Goal: Task Accomplishment & Management: Complete application form

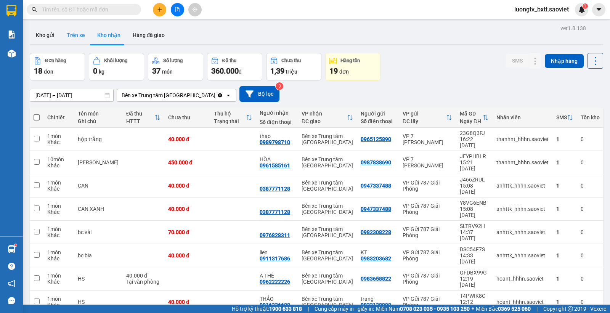
click at [81, 35] on button "Trên xe" at bounding box center [76, 35] width 30 height 18
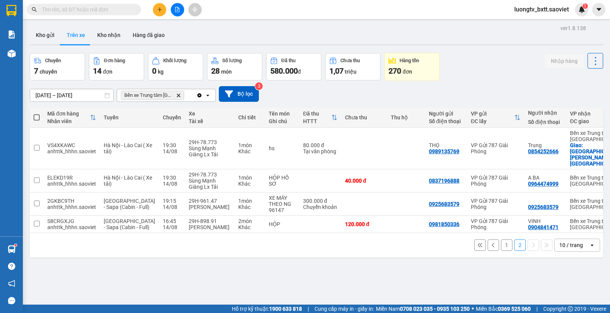
click at [501, 242] on button "1" at bounding box center [506, 244] width 11 height 11
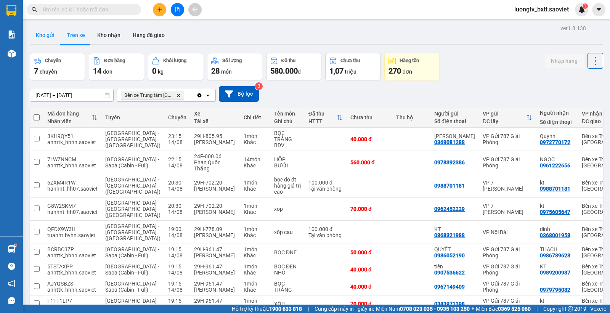
click at [44, 33] on button "Kho gửi" at bounding box center [45, 35] width 31 height 18
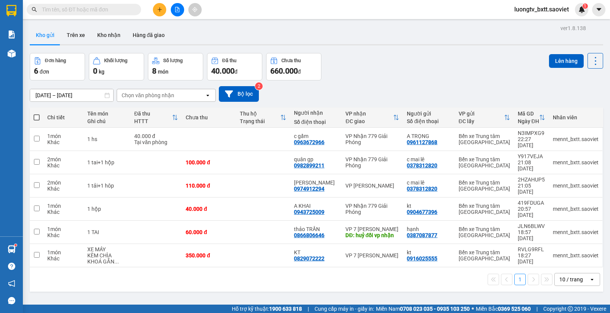
click at [33, 114] on th at bounding box center [37, 117] width 14 height 20
click at [35, 116] on span at bounding box center [37, 117] width 6 height 6
click at [37, 114] on input "checkbox" at bounding box center [37, 114] width 0 height 0
checkbox input "true"
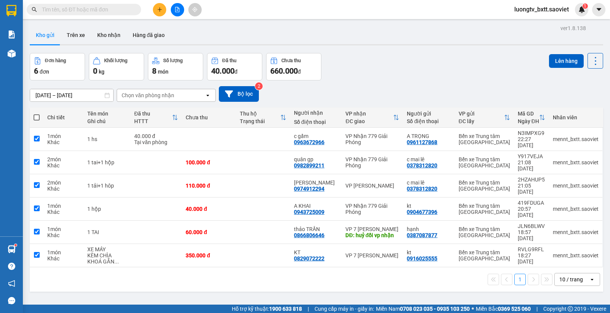
checkbox input "true"
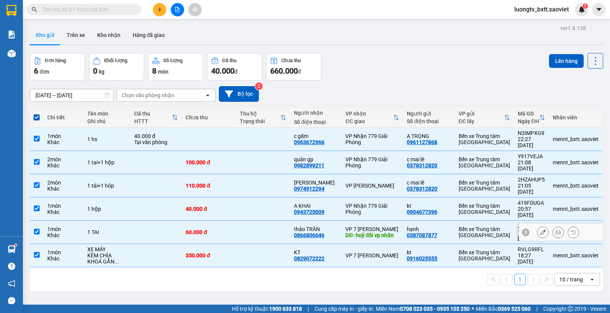
click at [237, 221] on td at bounding box center [263, 232] width 54 height 23
checkbox input "false"
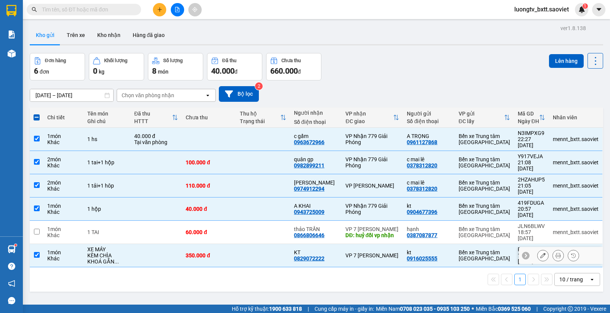
click at [235, 244] on td "350.000 đ" at bounding box center [209, 255] width 54 height 23
checkbox input "false"
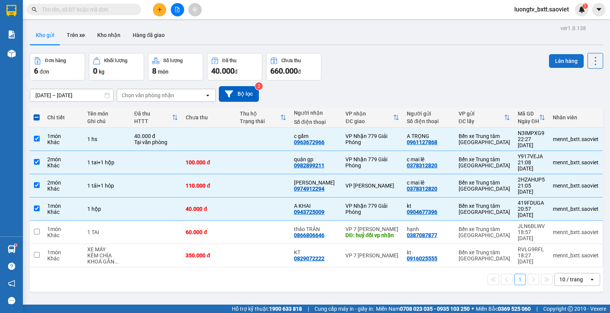
click at [557, 62] on button "Lên hàng" at bounding box center [566, 61] width 35 height 14
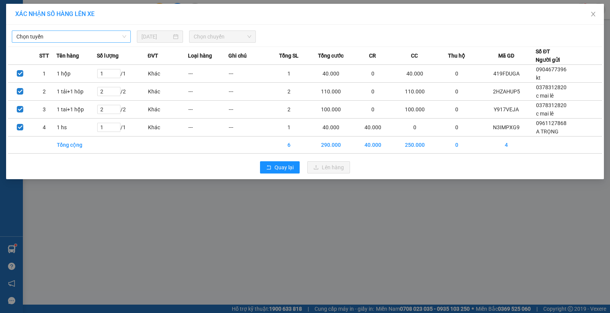
click at [80, 36] on span "Chọn tuyến" at bounding box center [71, 36] width 110 height 11
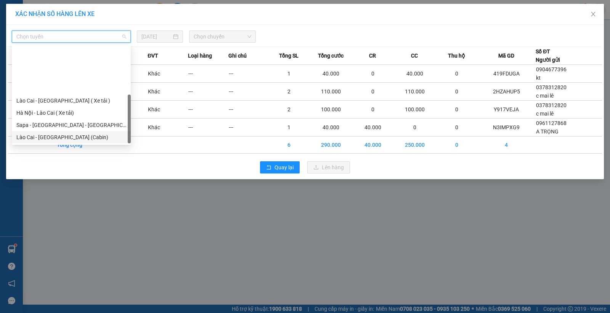
scroll to position [61, 0]
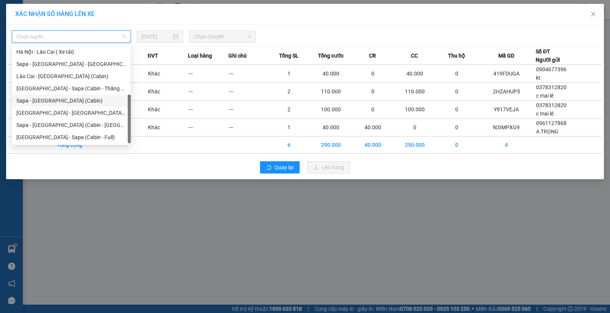
click at [61, 101] on div "Sapa - [GEOGRAPHIC_DATA] (Cabin)" at bounding box center [71, 100] width 110 height 8
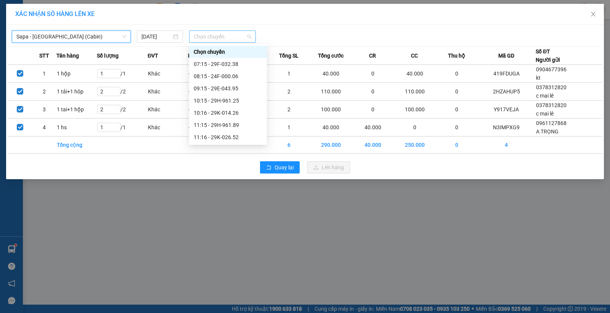
click at [210, 35] on span "Chọn chuyến" at bounding box center [223, 36] width 58 height 11
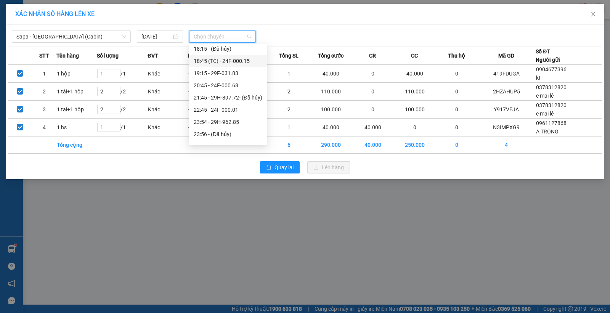
scroll to position [238, 0]
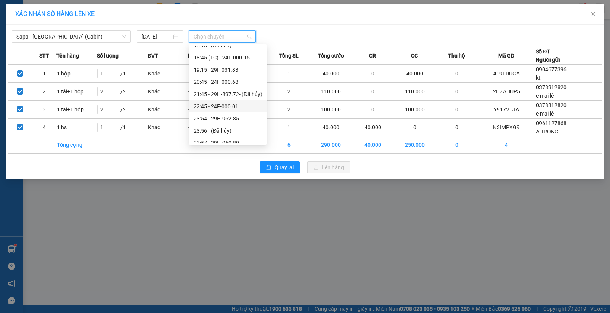
click at [223, 102] on div "22:45 - 24F-000.01" at bounding box center [228, 106] width 69 height 8
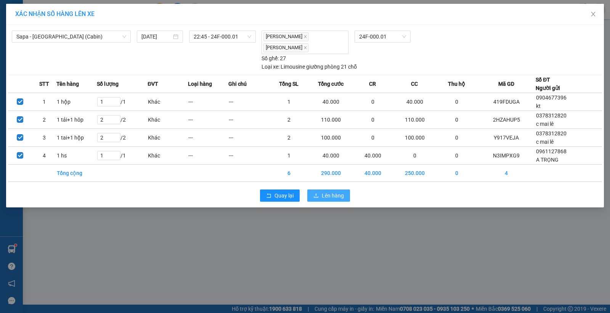
click at [318, 196] on icon "upload" at bounding box center [315, 195] width 5 height 5
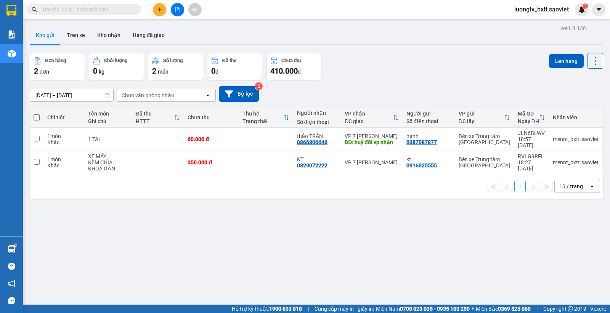
click at [424, 68] on div "Đơn hàng 2 đơn Khối lượng 0 kg Số lượng 2 món Đã thu 0 đ Chưa thu 410.000 đ Lên…" at bounding box center [316, 66] width 573 height 27
drag, startPoint x: 259, startPoint y: 153, endPoint x: 262, endPoint y: 149, distance: 4.7
click at [258, 153] on td at bounding box center [266, 162] width 55 height 23
checkbox input "true"
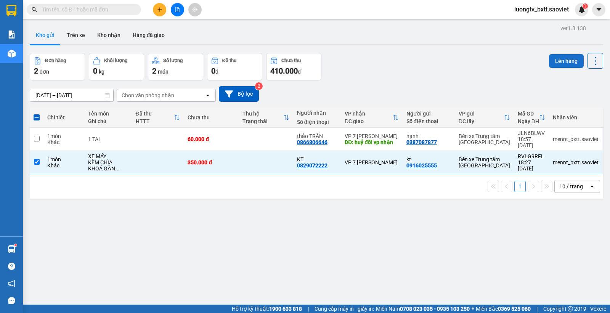
click at [551, 60] on button "Lên hàng" at bounding box center [566, 61] width 35 height 14
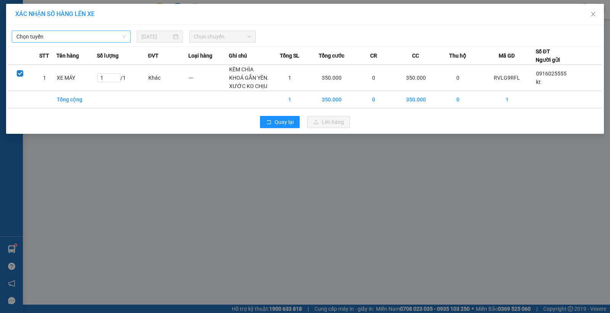
click at [98, 37] on span "Chọn tuyến" at bounding box center [71, 36] width 110 height 11
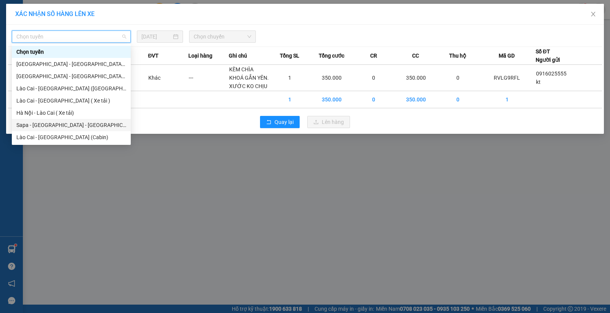
scroll to position [38, 0]
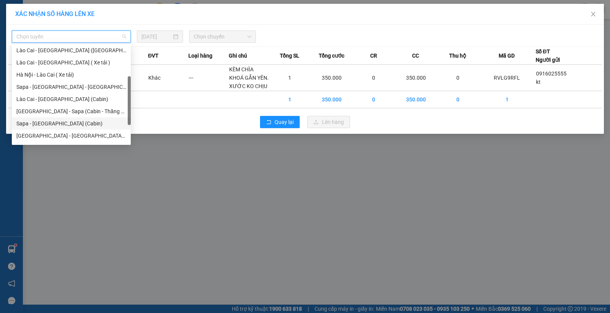
click at [55, 125] on div "Sapa - [GEOGRAPHIC_DATA] (Cabin)" at bounding box center [71, 123] width 110 height 8
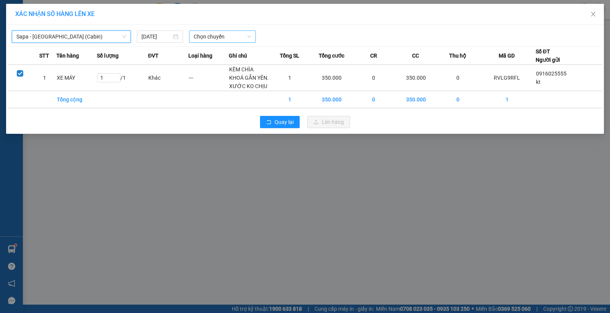
click at [222, 37] on span "Chọn chuyến" at bounding box center [223, 36] width 58 height 11
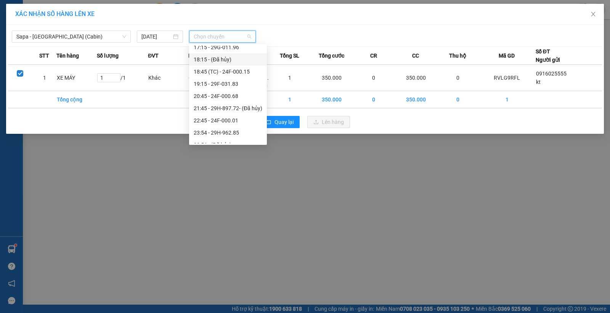
scroll to position [238, 0]
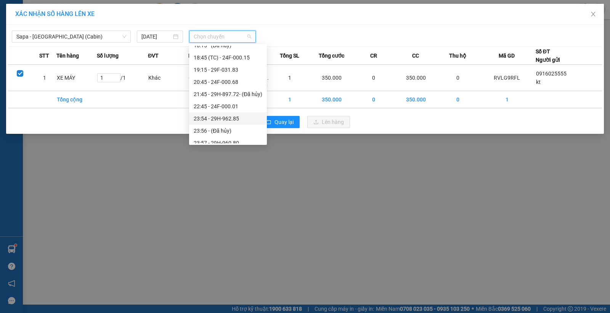
click at [228, 115] on div "23:54 - 29H-962.85" at bounding box center [228, 118] width 69 height 8
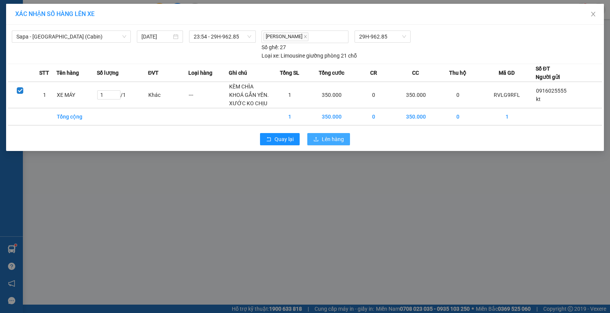
click at [317, 139] on icon "upload" at bounding box center [315, 138] width 5 height 5
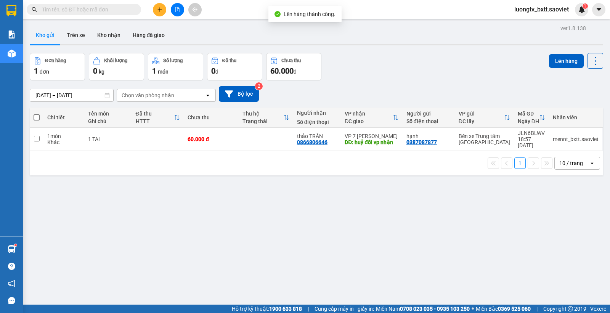
drag, startPoint x: 387, startPoint y: 77, endPoint x: 310, endPoint y: 25, distance: 93.1
click at [387, 74] on div "Đơn hàng 1 đơn Khối lượng 0 kg Số lượng 1 món Đã thu 0 đ Chưa thu 60.000 đ Lên …" at bounding box center [316, 66] width 573 height 27
click at [178, 11] on icon "file-add" at bounding box center [177, 9] width 5 height 5
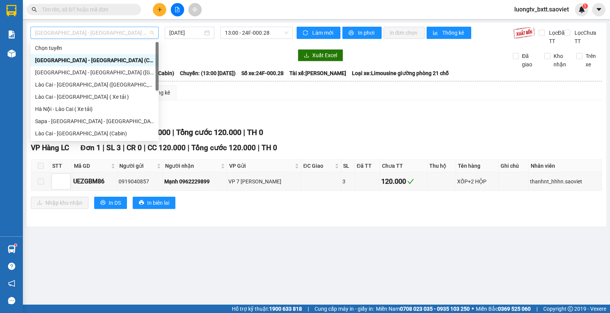
click at [109, 35] on span "[GEOGRAPHIC_DATA] - [GEOGRAPHIC_DATA] (Cabin)" at bounding box center [94, 32] width 119 height 11
click at [79, 131] on div "Lào Cai - [GEOGRAPHIC_DATA] (Cabin)" at bounding box center [94, 133] width 119 height 8
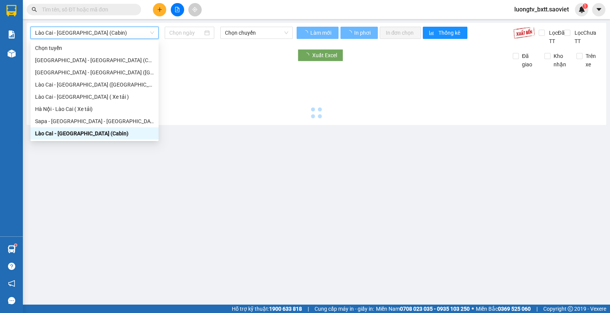
type input "[DATE]"
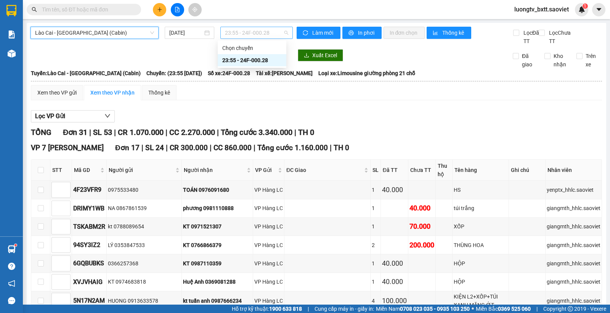
click at [252, 31] on span "23:55 - 24F-000.28" at bounding box center [256, 32] width 63 height 11
click at [100, 33] on span "Lào Cai - [GEOGRAPHIC_DATA] (Cabin)" at bounding box center [94, 32] width 119 height 11
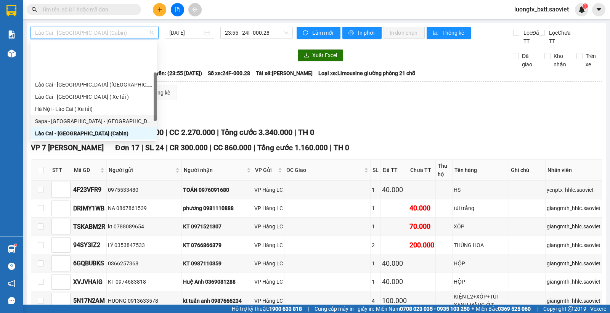
scroll to position [38, 0]
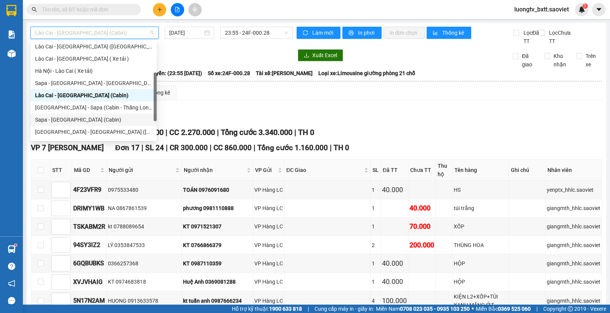
click at [73, 115] on div "Sapa - [GEOGRAPHIC_DATA] (Cabin)" at bounding box center [93, 119] width 117 height 8
type input "[DATE]"
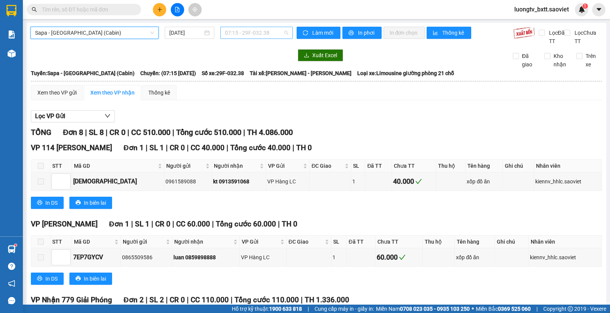
click at [257, 31] on span "07:15 - 29F-032.38" at bounding box center [256, 32] width 63 height 11
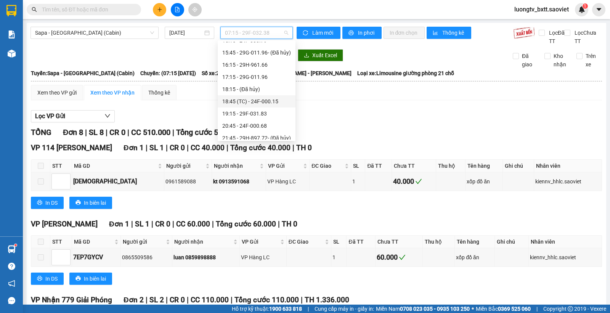
scroll to position [238, 0]
click at [245, 112] on div "23:54 - 29H-962.85" at bounding box center [256, 115] width 69 height 8
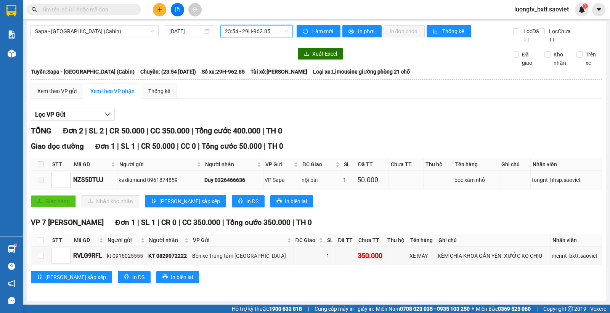
scroll to position [3, 0]
click at [50, 87] on div "Xem theo VP gửi" at bounding box center [56, 91] width 39 height 8
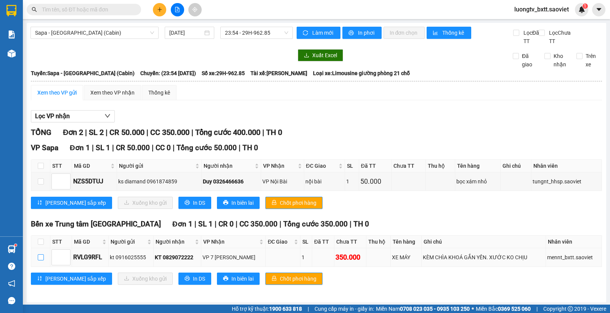
click at [39, 256] on input "checkbox" at bounding box center [41, 257] width 6 height 6
checkbox input "true"
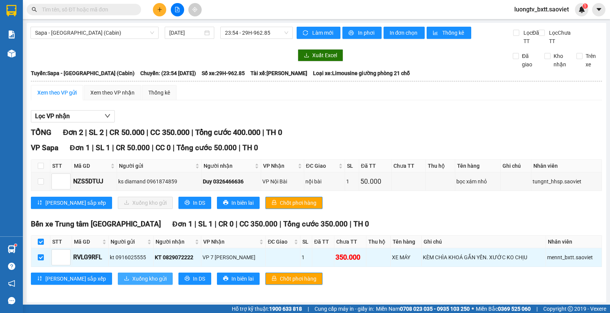
click at [132, 277] on span "Xuống kho gửi" at bounding box center [149, 278] width 34 height 8
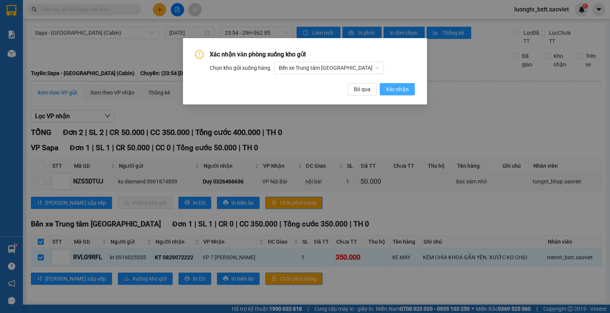
click at [409, 87] on button "Xác nhận" at bounding box center [397, 89] width 35 height 12
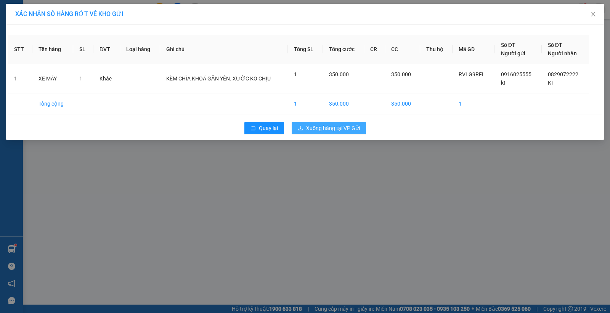
click at [322, 122] on button "Xuống hàng tại VP Gửi" at bounding box center [329, 128] width 74 height 12
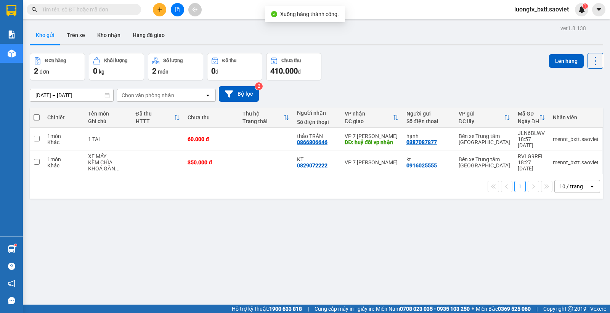
click at [410, 67] on div "Đơn hàng 2 đơn Khối lượng 0 kg Số lượng 2 món Đã thu 0 đ Chưa thu 410.000 đ Lên…" at bounding box center [316, 66] width 573 height 27
click at [178, 12] on icon "file-add" at bounding box center [177, 9] width 4 height 5
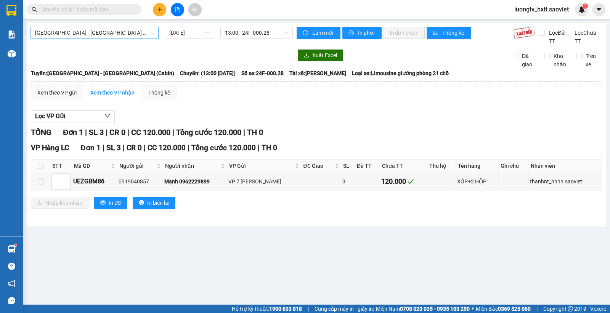
click at [104, 32] on span "[GEOGRAPHIC_DATA] - [GEOGRAPHIC_DATA] (Cabin)" at bounding box center [94, 32] width 119 height 11
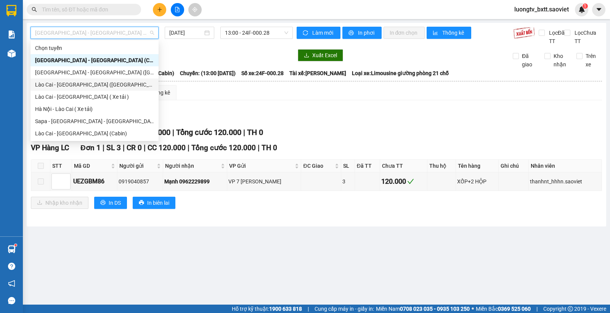
click at [88, 84] on div "Lào Cai - [GEOGRAPHIC_DATA] ([GEOGRAPHIC_DATA])" at bounding box center [94, 84] width 119 height 8
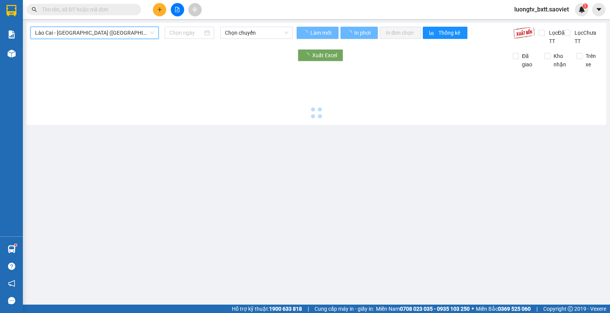
type input "[DATE]"
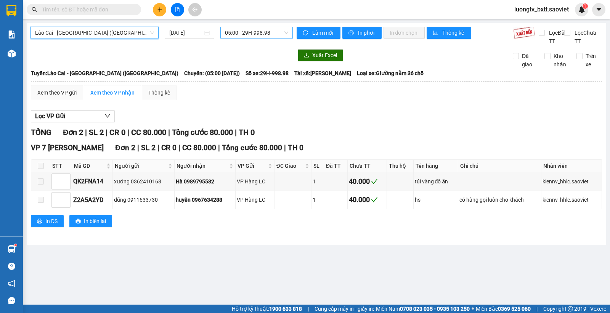
click at [255, 32] on span "05:00 - 29H-998.98" at bounding box center [256, 32] width 63 height 11
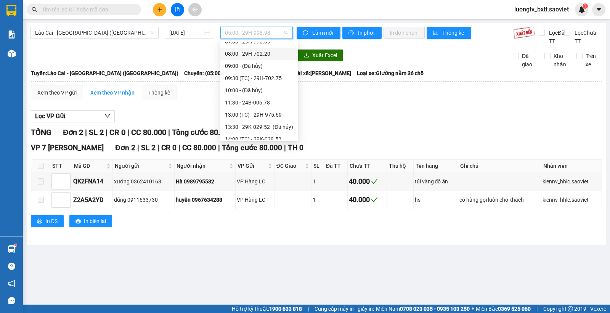
scroll to position [97, 0]
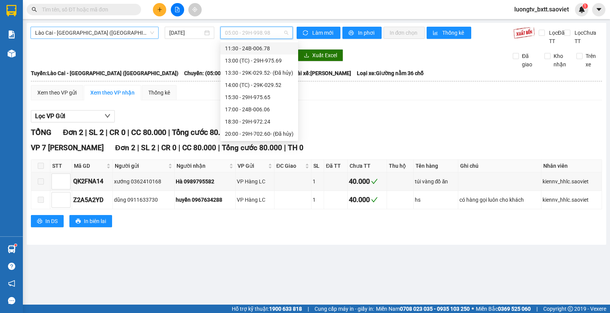
click at [103, 32] on span "Lào Cai - [GEOGRAPHIC_DATA] ([GEOGRAPHIC_DATA])" at bounding box center [94, 32] width 119 height 11
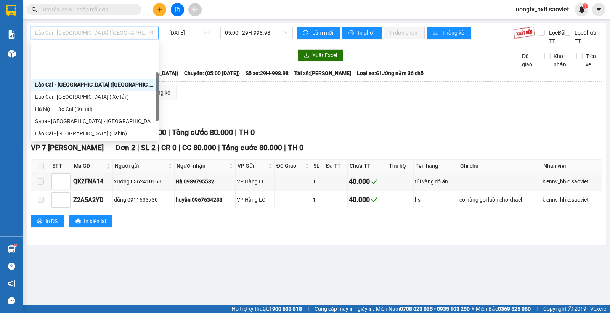
scroll to position [38, 0]
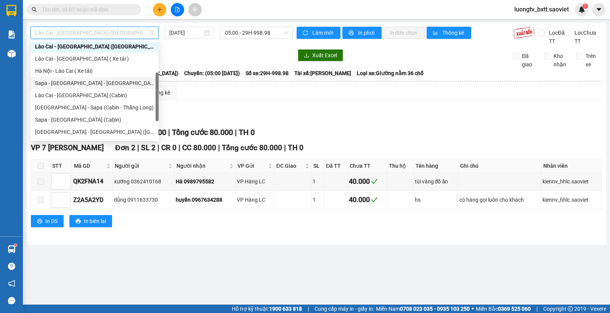
click at [89, 85] on div "Sapa - [GEOGRAPHIC_DATA] - [GEOGRAPHIC_DATA] ([GEOGRAPHIC_DATA])" at bounding box center [94, 83] width 119 height 8
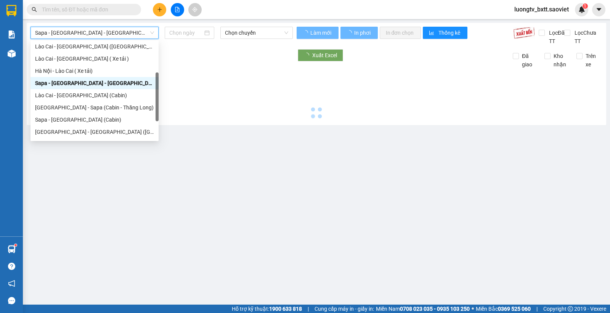
type input "[DATE]"
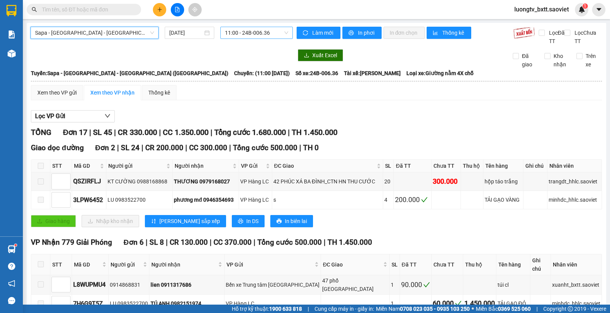
scroll to position [12, 0]
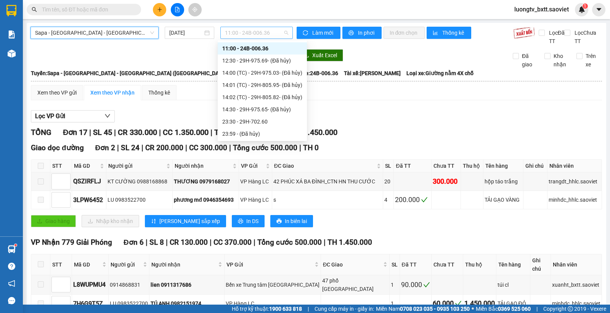
click at [239, 32] on span "11:00 - 24B-006.36" at bounding box center [256, 32] width 63 height 11
click at [248, 118] on div "23:30 - 29H-702.60" at bounding box center [262, 121] width 80 height 8
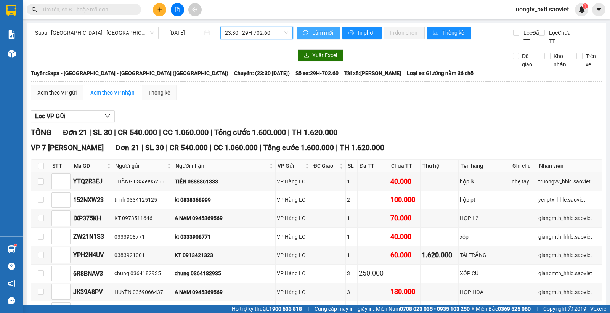
click at [321, 31] on span "Làm mới" at bounding box center [323, 33] width 22 height 8
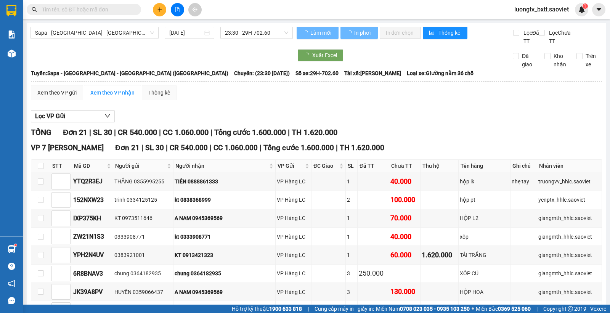
click at [236, 51] on div at bounding box center [161, 55] width 262 height 12
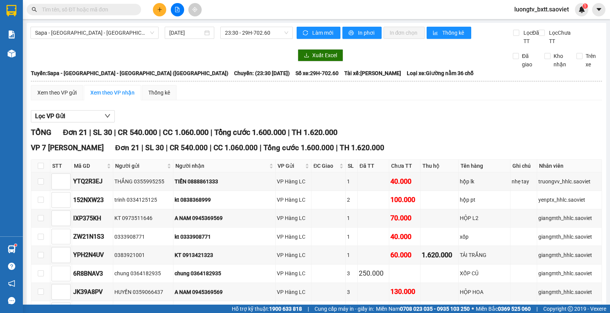
click at [417, 71] on div "Tuyến: Sapa - [GEOGRAPHIC_DATA] - [GEOGRAPHIC_DATA] ([GEOGRAPHIC_DATA]) [GEOGRA…" at bounding box center [316, 73] width 571 height 8
drag, startPoint x: 244, startPoint y: 52, endPoint x: 234, endPoint y: 54, distance: 9.6
click at [244, 53] on div at bounding box center [161, 55] width 262 height 12
click at [88, 33] on span "Sapa - [GEOGRAPHIC_DATA] - [GEOGRAPHIC_DATA] ([GEOGRAPHIC_DATA])" at bounding box center [94, 32] width 119 height 11
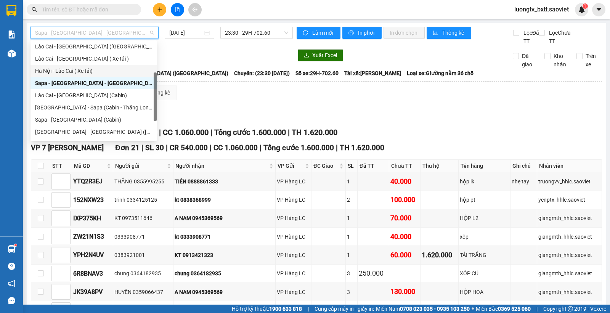
click at [87, 73] on div "Hà Nội - Lào Cai ( Xe tải)" at bounding box center [93, 71] width 117 height 8
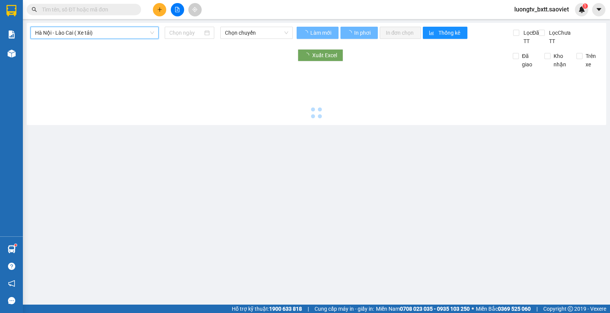
type input "[DATE]"
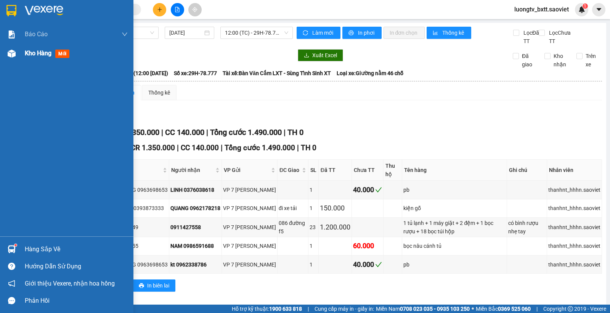
click at [32, 54] on span "Kho hàng" at bounding box center [38, 53] width 27 height 7
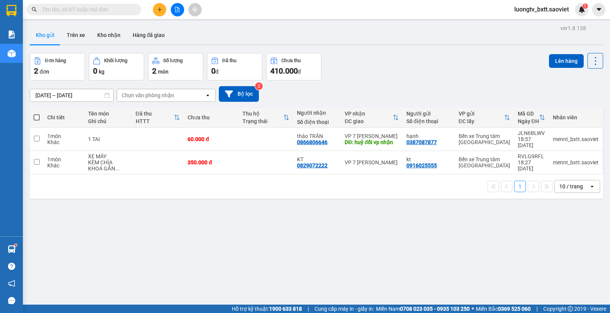
click at [410, 67] on div "Đơn hàng 2 đơn Khối lượng 0 kg Số lượng 2 món Đã thu 0 đ Chưa thu 410.000 đ Lên…" at bounding box center [316, 66] width 573 height 27
click at [73, 37] on button "Trên xe" at bounding box center [76, 35] width 30 height 18
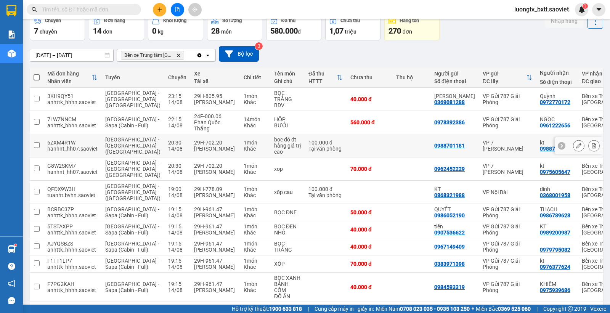
scroll to position [85, 0]
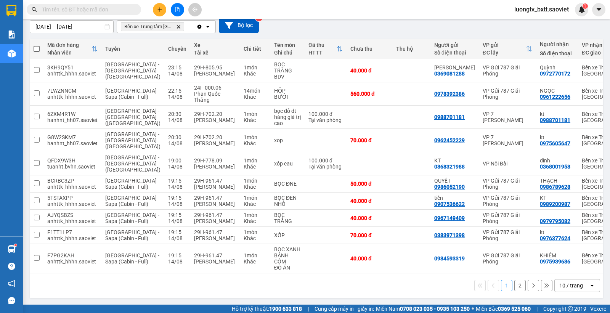
click at [515, 285] on button "2" at bounding box center [519, 285] width 11 height 11
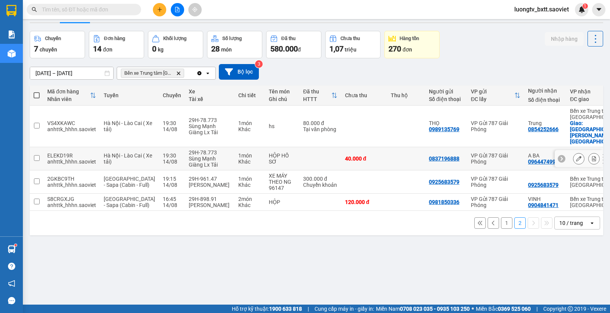
scroll to position [0, 0]
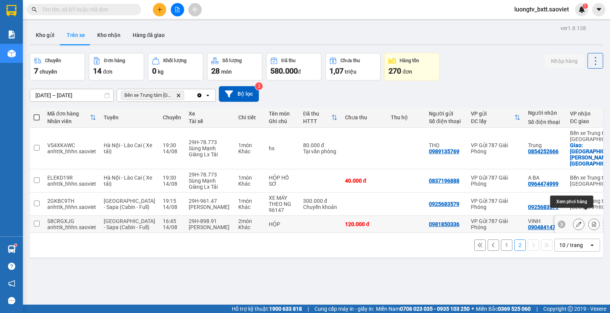
click at [591, 221] on icon at bounding box center [593, 223] width 5 height 5
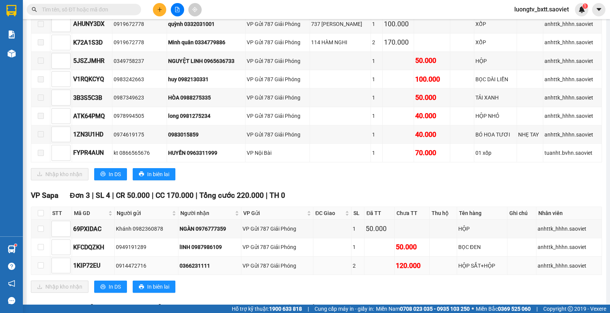
scroll to position [510, 0]
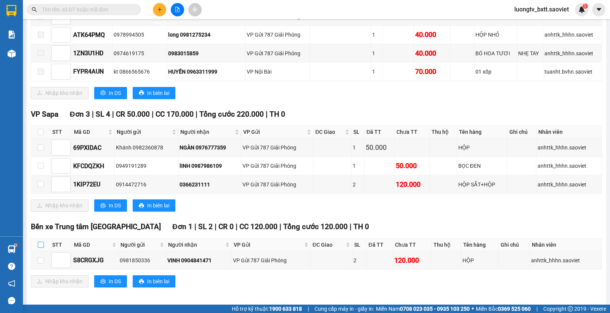
click at [38, 242] on input "checkbox" at bounding box center [41, 245] width 6 height 6
checkbox input "true"
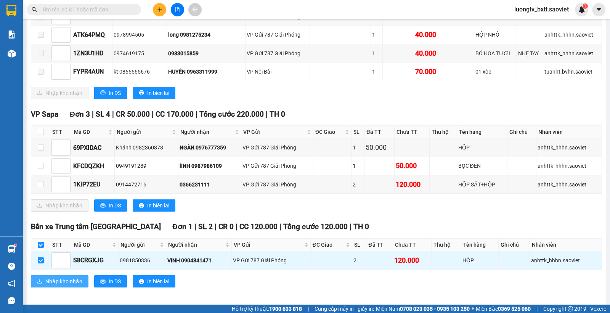
click at [58, 275] on button "Nhập kho nhận" at bounding box center [60, 281] width 58 height 12
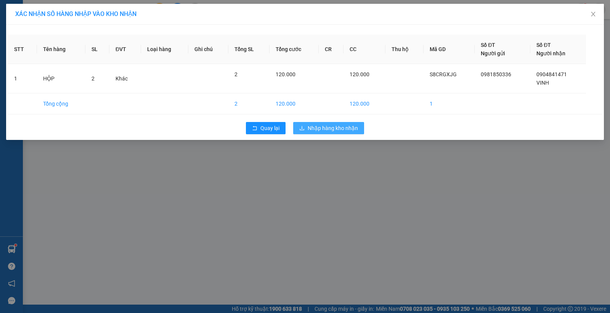
click at [334, 127] on span "Nhập hàng kho nhận" at bounding box center [333, 128] width 50 height 8
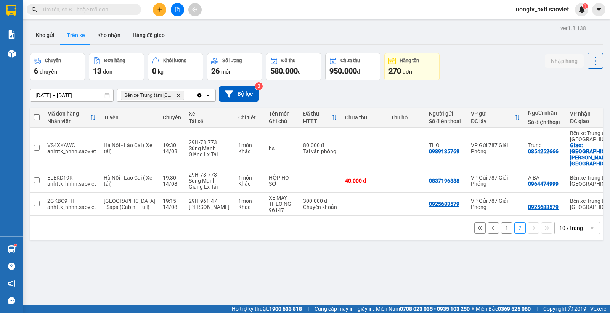
click at [501, 222] on button "1" at bounding box center [506, 227] width 11 height 11
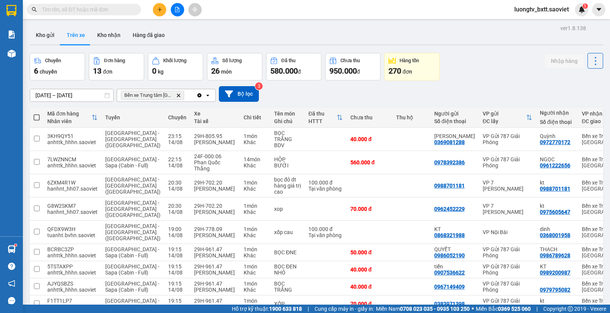
click at [338, 29] on div "Kho gửi Trên xe Kho nhận Hàng đã giao" at bounding box center [316, 36] width 573 height 20
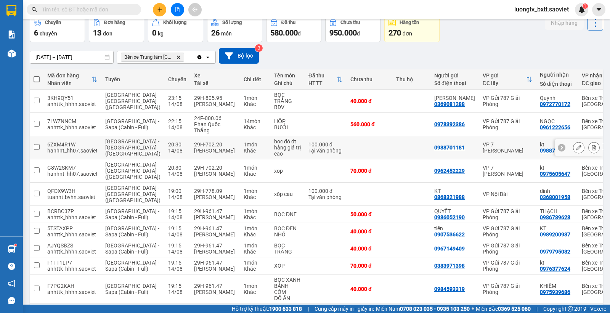
scroll to position [85, 0]
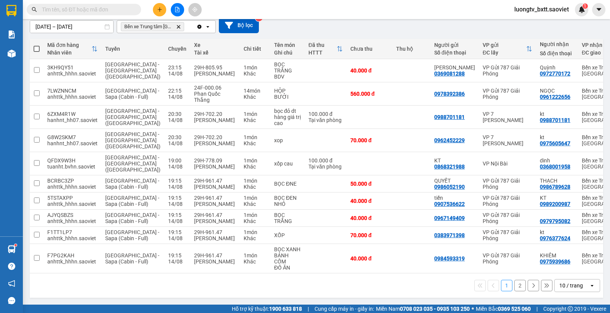
click at [514, 288] on button "2" at bounding box center [519, 285] width 11 height 11
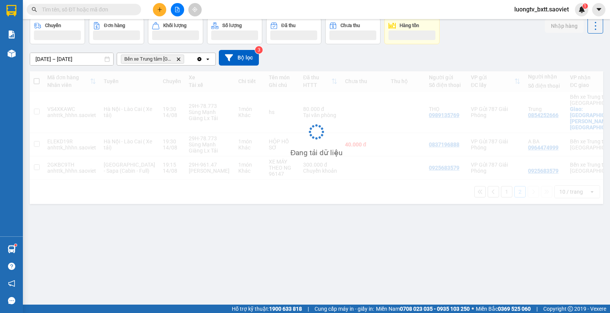
scroll to position [35, 0]
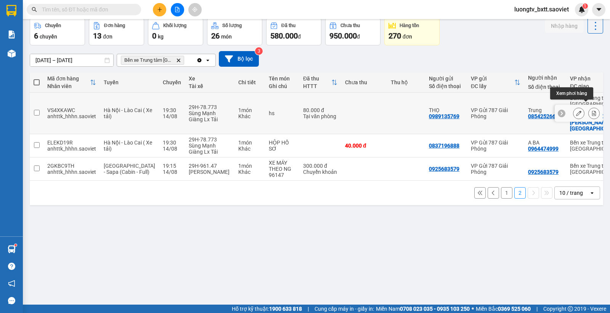
click at [591, 111] on icon at bounding box center [593, 113] width 5 height 5
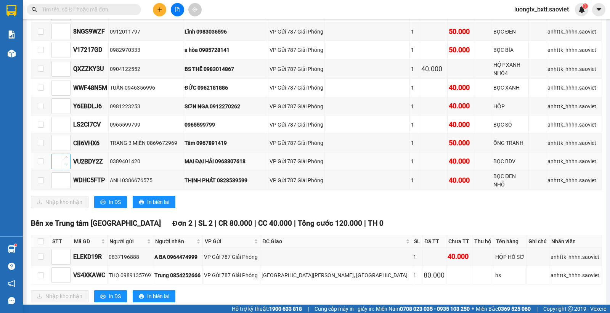
scroll to position [1081, 0]
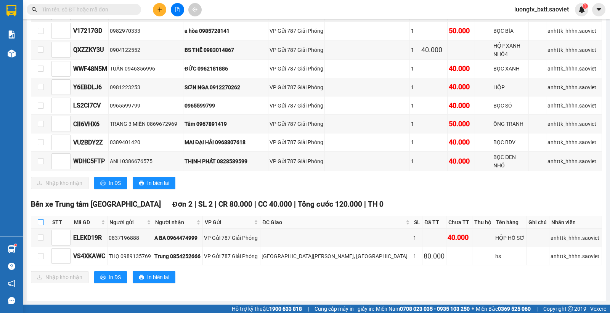
click at [38, 220] on input "checkbox" at bounding box center [41, 222] width 6 height 6
checkbox input "true"
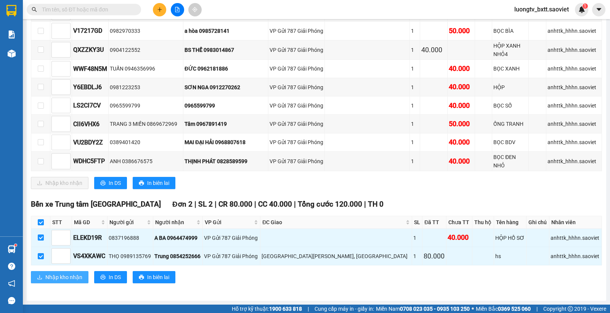
click at [49, 274] on span "Nhập kho nhận" at bounding box center [63, 277] width 37 height 8
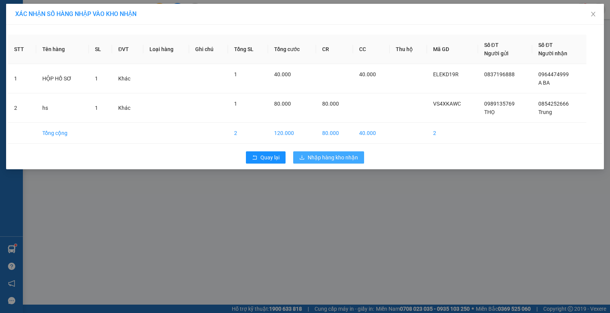
click at [323, 159] on span "Nhập hàng kho nhận" at bounding box center [333, 157] width 50 height 8
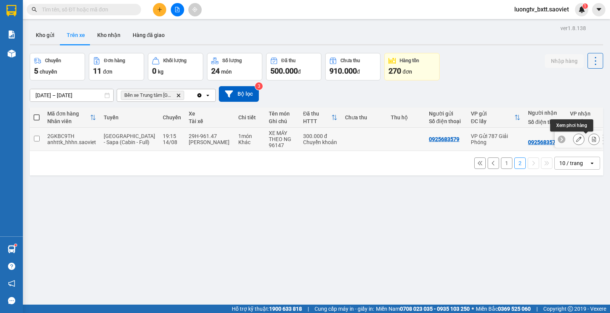
click at [591, 139] on icon at bounding box center [593, 138] width 5 height 5
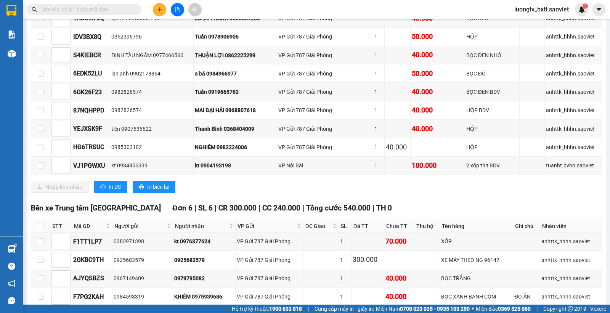
scroll to position [619, 0]
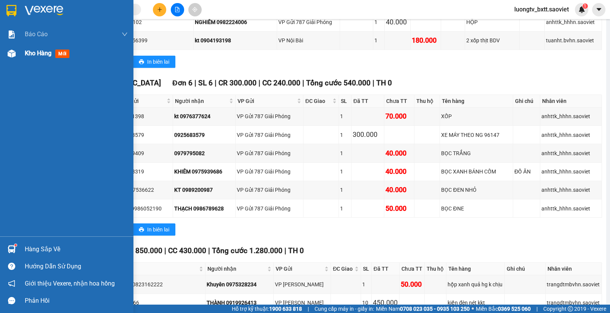
click at [34, 56] on span "Kho hàng" at bounding box center [38, 53] width 27 height 7
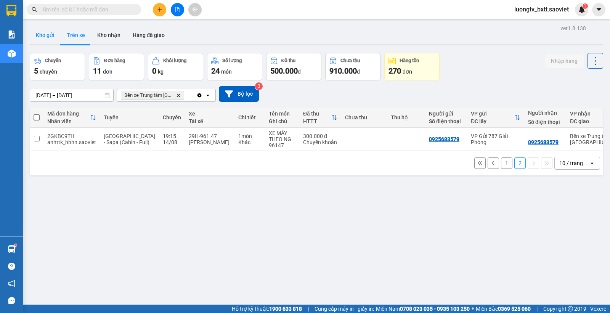
click at [48, 35] on button "Kho gửi" at bounding box center [45, 35] width 31 height 18
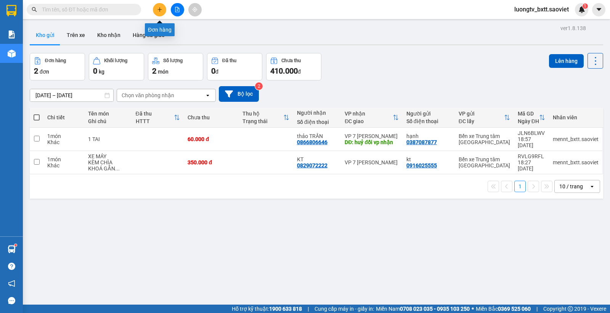
click at [159, 10] on icon "plus" at bounding box center [159, 9] width 4 height 0
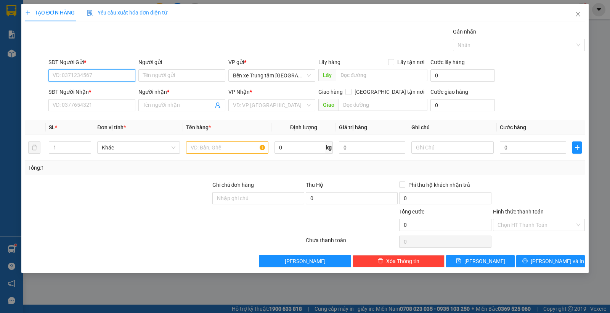
click at [109, 77] on input "SĐT Người Gửi *" at bounding box center [91, 75] width 87 height 12
click at [105, 70] on input "063" at bounding box center [91, 75] width 87 height 12
click at [79, 88] on div "0975456063 - kt" at bounding box center [92, 91] width 78 height 8
type input "0975456063"
type input "kt"
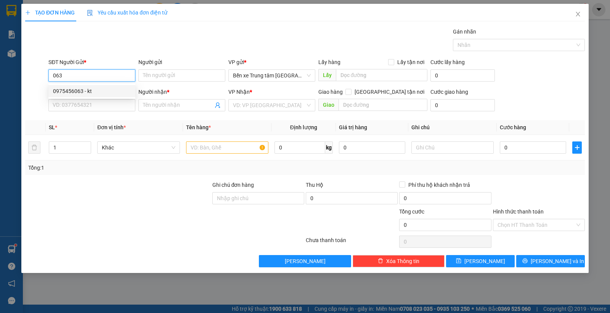
type input "0962770063"
type input "hiếu"
drag, startPoint x: 92, startPoint y: 73, endPoint x: 42, endPoint y: 72, distance: 49.9
click at [42, 72] on div "SĐT Người Gửi * 0975456063 Người gửi kt VP gửi * Bến xe Trung tâm Lào Cai Lấy h…" at bounding box center [304, 71] width 561 height 27
type input "7063"
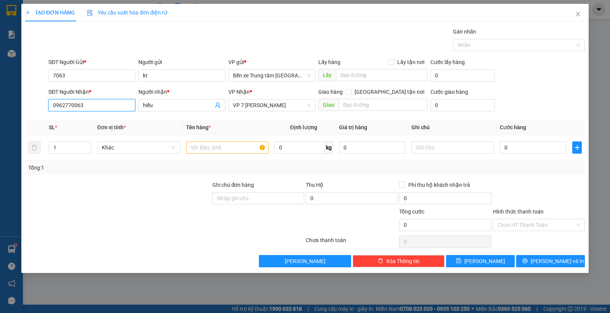
drag, startPoint x: 94, startPoint y: 103, endPoint x: 20, endPoint y: 100, distance: 74.0
click at [20, 100] on div "TẠO ĐƠN HÀNG Yêu cầu xuất hóa đơn điện tử Transit Pickup Surcharge Ids Transit …" at bounding box center [305, 156] width 610 height 313
click at [78, 75] on input "7063" at bounding box center [91, 75] width 87 height 12
drag, startPoint x: 78, startPoint y: 75, endPoint x: 73, endPoint y: 75, distance: 5.4
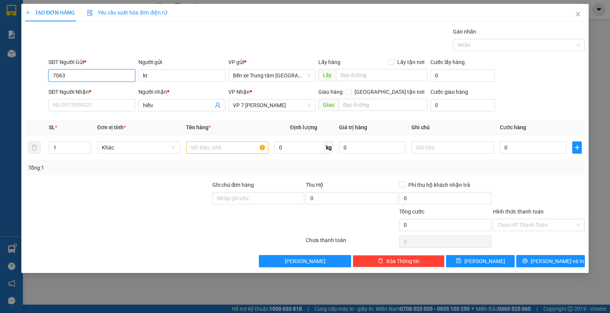
click at [77, 75] on input "7063" at bounding box center [91, 75] width 87 height 12
type input "0968707063"
click at [76, 93] on div "0968707063 - ngoan" at bounding box center [92, 91] width 78 height 8
type input "ngoan"
type input "0968707063"
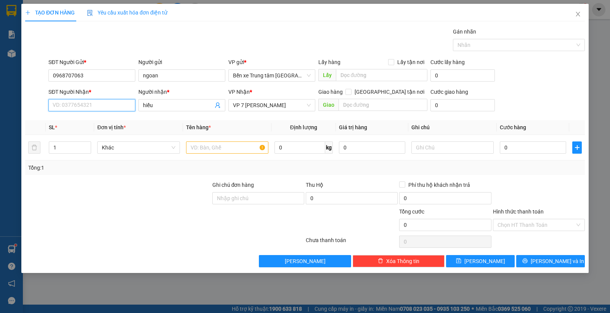
click at [86, 104] on input "SĐT Người Nhận *" at bounding box center [91, 105] width 87 height 12
click at [86, 121] on div "0968707063 - ngoan" at bounding box center [92, 121] width 78 height 8
type input "0968707063"
type input "ngoan"
drag, startPoint x: 63, startPoint y: 146, endPoint x: 50, endPoint y: 151, distance: 14.0
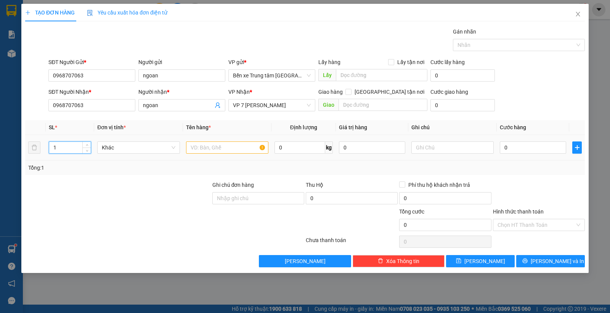
click at [50, 151] on input "1" at bounding box center [70, 147] width 42 height 11
type input "5"
click at [194, 149] on input "text" at bounding box center [227, 147] width 82 height 12
type input "5 can"
click at [517, 148] on input "0" at bounding box center [533, 147] width 66 height 12
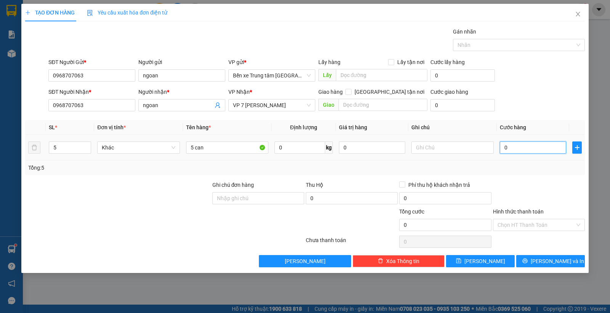
type input "2"
type input "25"
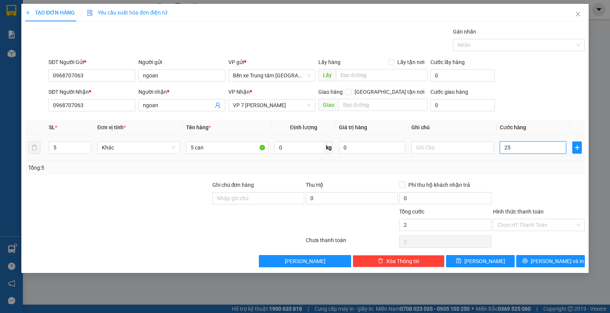
type input "25"
type input "250"
type input "250.000"
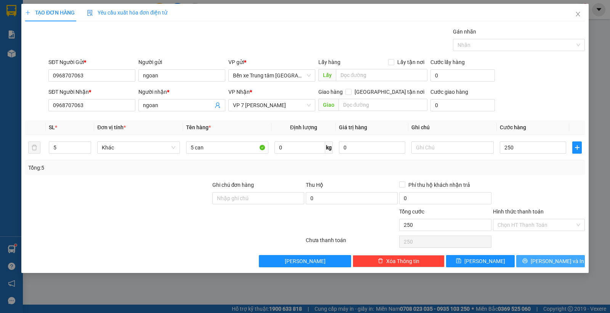
type input "250.000"
click at [548, 262] on span "[PERSON_NAME] và In" at bounding box center [557, 261] width 53 height 8
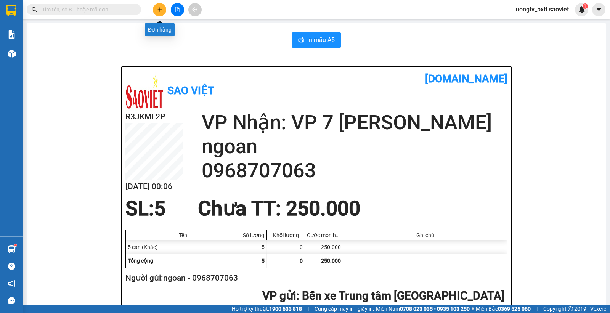
click at [161, 11] on icon "plus" at bounding box center [159, 9] width 5 height 5
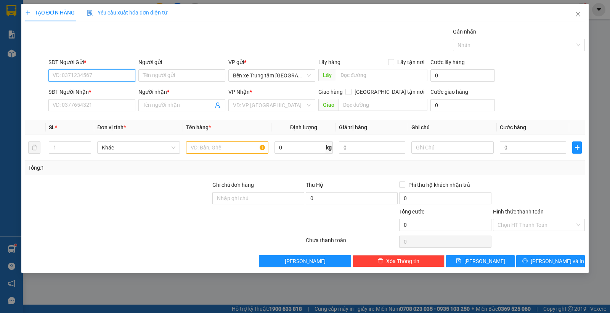
click at [106, 74] on input "SĐT Người Gửi *" at bounding box center [91, 75] width 87 height 12
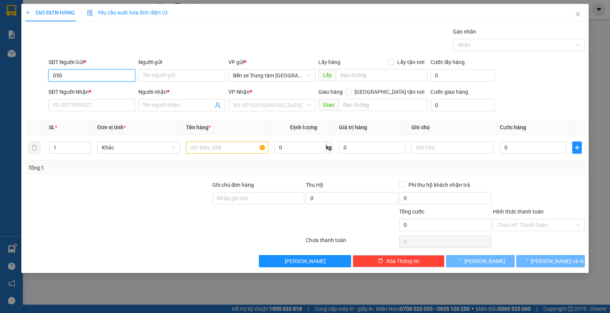
click at [103, 73] on input "050" at bounding box center [91, 75] width 87 height 12
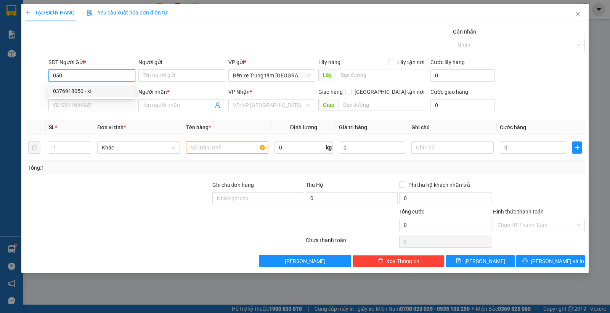
click at [73, 89] on div "0376918050 - kt" at bounding box center [92, 91] width 78 height 8
type input "0376918050"
type input "kt"
type input "0376918050"
type input "kt"
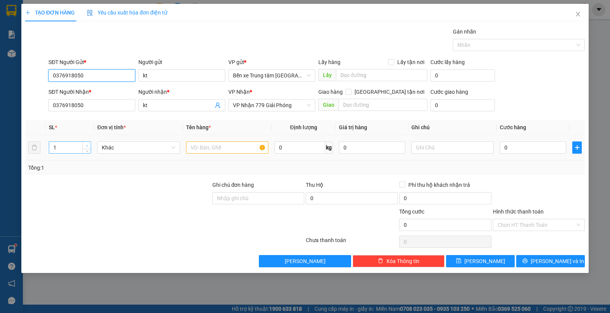
type input "0376918050"
type input "2"
click at [83, 145] on span "Increase Value" at bounding box center [86, 145] width 8 height 7
click at [201, 145] on input "text" at bounding box center [227, 147] width 82 height 12
type input "2 can"
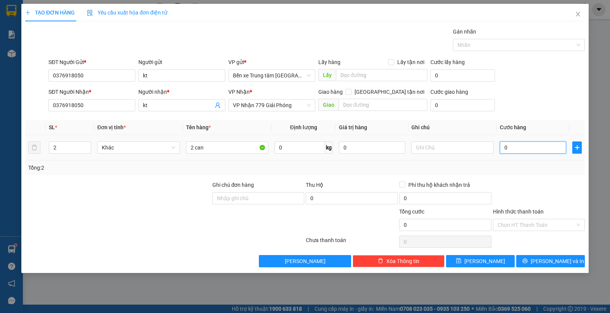
click at [518, 150] on input "0" at bounding box center [533, 147] width 66 height 12
type input "9"
type input "90"
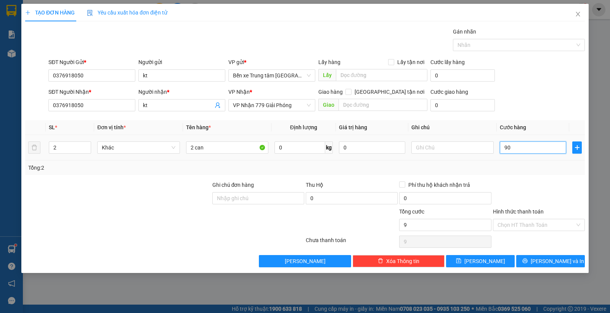
type input "90"
type input "90.000"
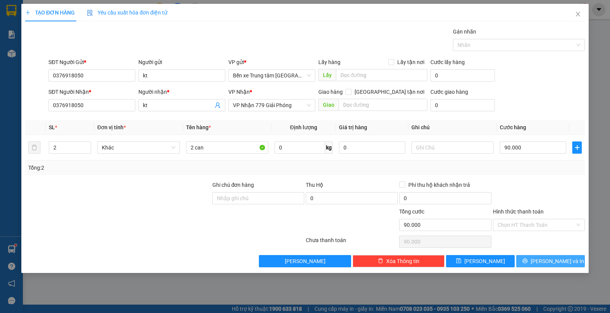
click at [561, 264] on span "[PERSON_NAME] và In" at bounding box center [557, 261] width 53 height 8
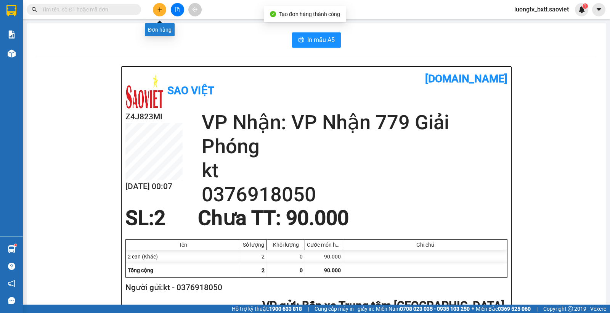
click at [158, 12] on icon "plus" at bounding box center [159, 9] width 5 height 5
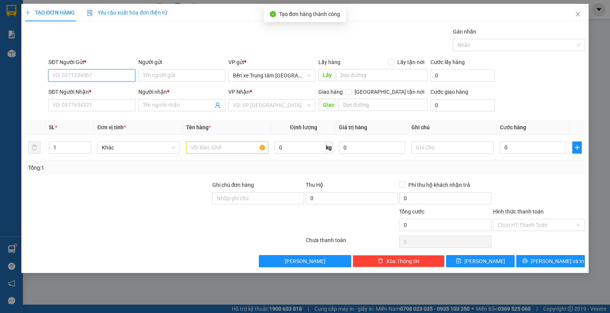
click at [97, 74] on input "SĐT Người Gửi *" at bounding box center [91, 75] width 87 height 12
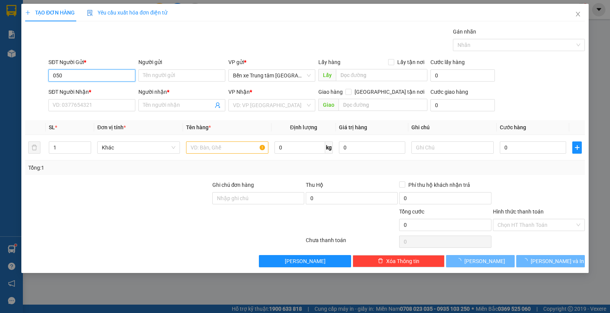
click at [97, 74] on input "050" at bounding box center [91, 75] width 87 height 12
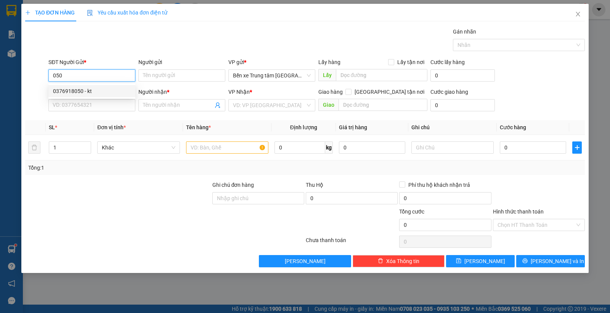
click at [80, 93] on div "0376918050 - kt" at bounding box center [92, 91] width 78 height 8
type input "0376918050"
type input "kt"
type input "0376918050"
type input "kt"
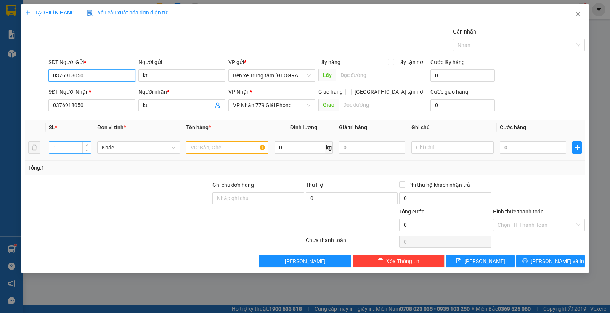
type input "0376918050"
drag, startPoint x: 54, startPoint y: 149, endPoint x: 46, endPoint y: 150, distance: 7.7
click at [46, 150] on td "1" at bounding box center [70, 148] width 48 height 26
type input "20"
click at [210, 149] on input "text" at bounding box center [227, 147] width 82 height 12
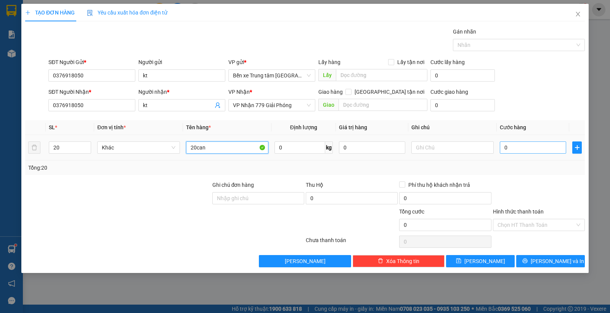
type input "20can"
click at [513, 145] on input "0" at bounding box center [533, 147] width 66 height 12
type input "8"
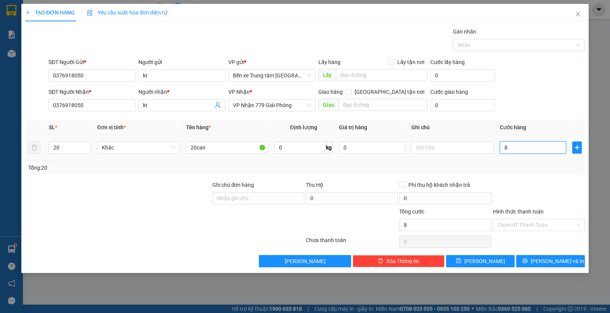
type input "80"
type input "800"
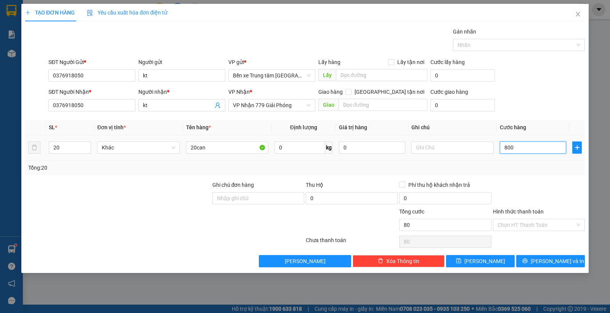
type input "800"
type input "800.000"
click at [532, 105] on div "SĐT Người Nhận * 0376918050 Người nhận * kt VP Nhận * VP Nhận 779 Giải Phóng Gi…" at bounding box center [316, 101] width 539 height 27
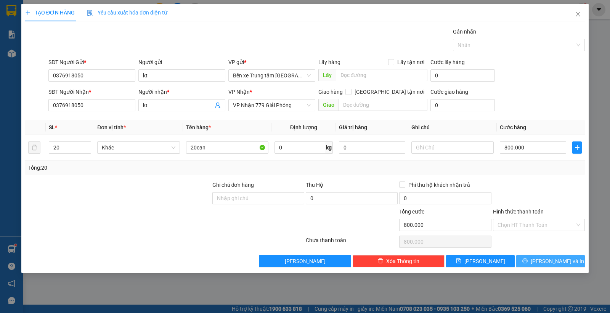
click at [544, 264] on span "[PERSON_NAME] và In" at bounding box center [557, 261] width 53 height 8
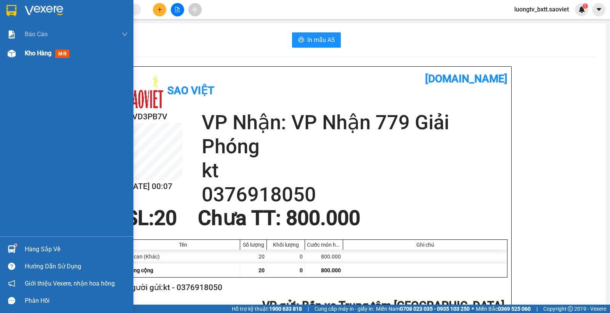
click at [36, 50] on span "Kho hàng" at bounding box center [38, 53] width 27 height 7
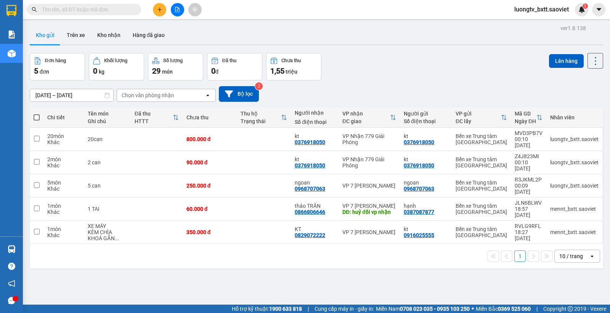
click at [433, 52] on div "ver 1.8.138 Kho gửi Trên xe Kho nhận Hàng đã giao Đơn hàng 5 đơn Khối lượng 0 k…" at bounding box center [316, 179] width 579 height 313
click at [79, 32] on button "Trên xe" at bounding box center [76, 35] width 30 height 18
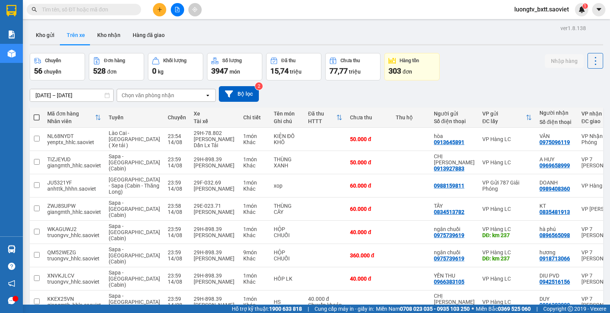
click at [162, 96] on div "Chọn văn phòng nhận" at bounding box center [148, 95] width 53 height 8
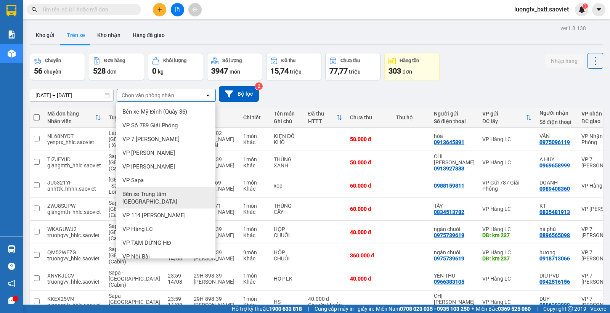
click at [168, 192] on span "Bến xe Trung tâm [GEOGRAPHIC_DATA]" at bounding box center [167, 197] width 90 height 15
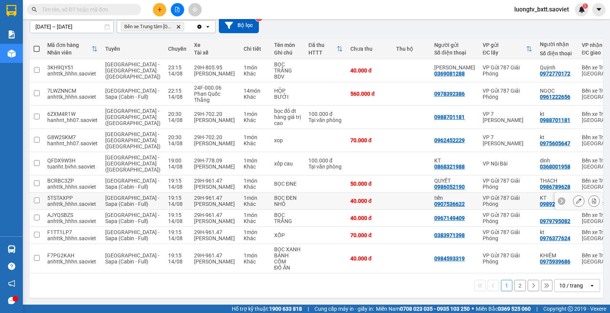
scroll to position [85, 0]
click at [592, 232] on icon at bounding box center [594, 234] width 4 height 5
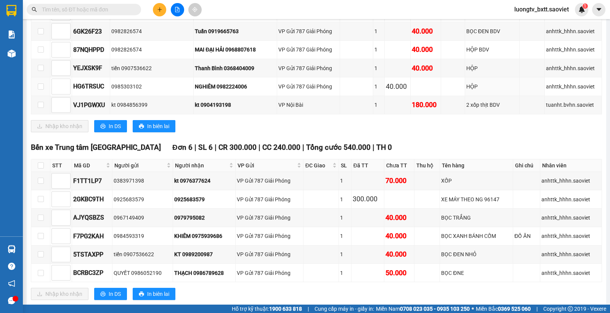
scroll to position [619, 0]
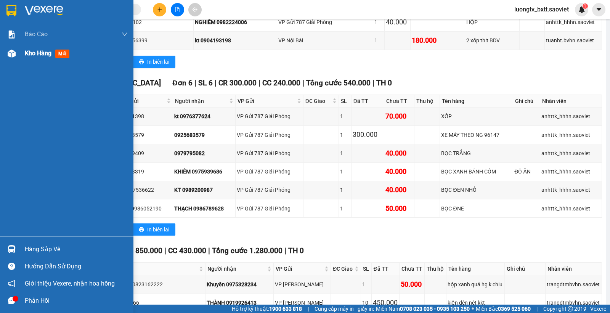
click at [29, 52] on span "Kho hàng" at bounding box center [38, 53] width 27 height 7
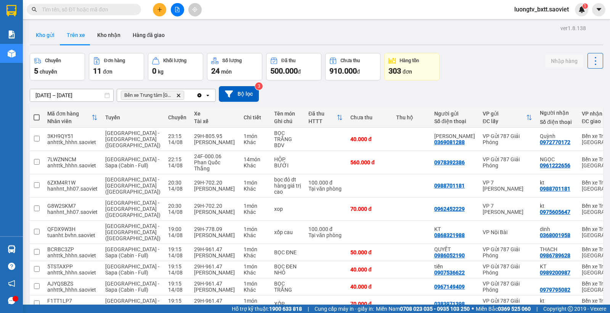
click at [45, 33] on button "Kho gửi" at bounding box center [45, 35] width 31 height 18
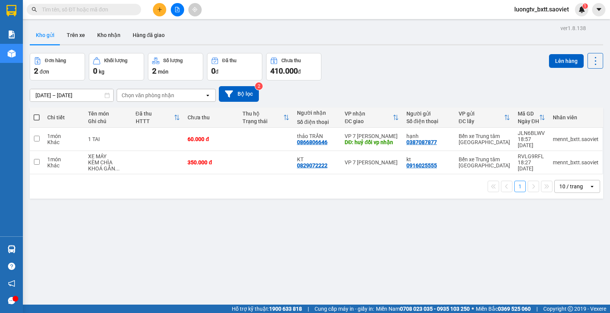
click at [407, 58] on div "Đơn hàng 2 đơn Khối lượng 0 kg Số lượng 2 món Đã thu 0 đ Chưa thu 410.000 đ Lên…" at bounding box center [316, 66] width 573 height 27
click at [72, 33] on button "Trên xe" at bounding box center [76, 35] width 30 height 18
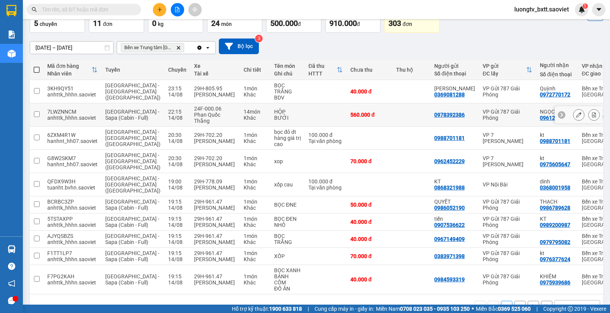
scroll to position [85, 0]
